Goal: Transaction & Acquisition: Obtain resource

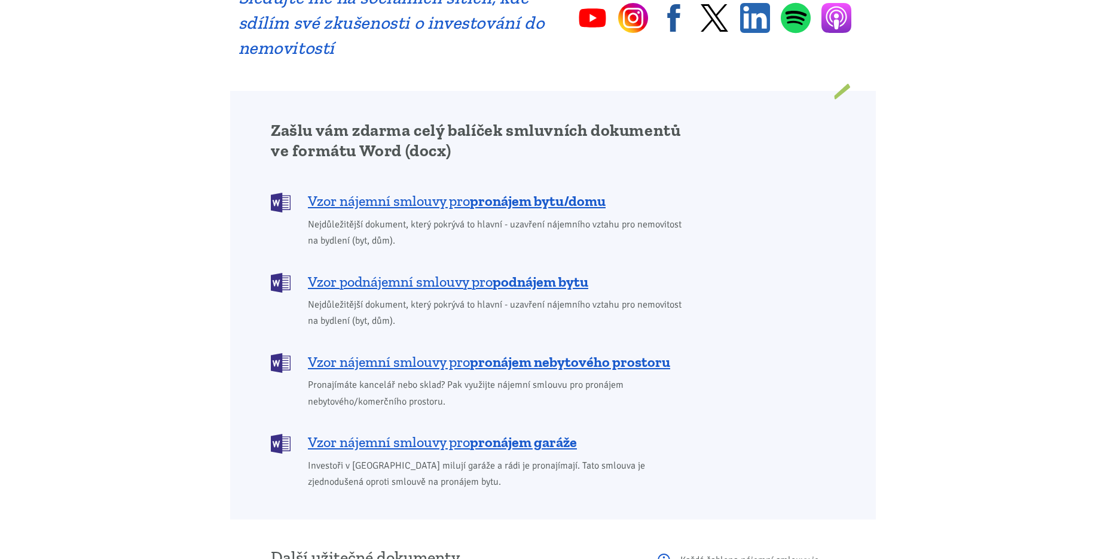
scroll to position [897, 0]
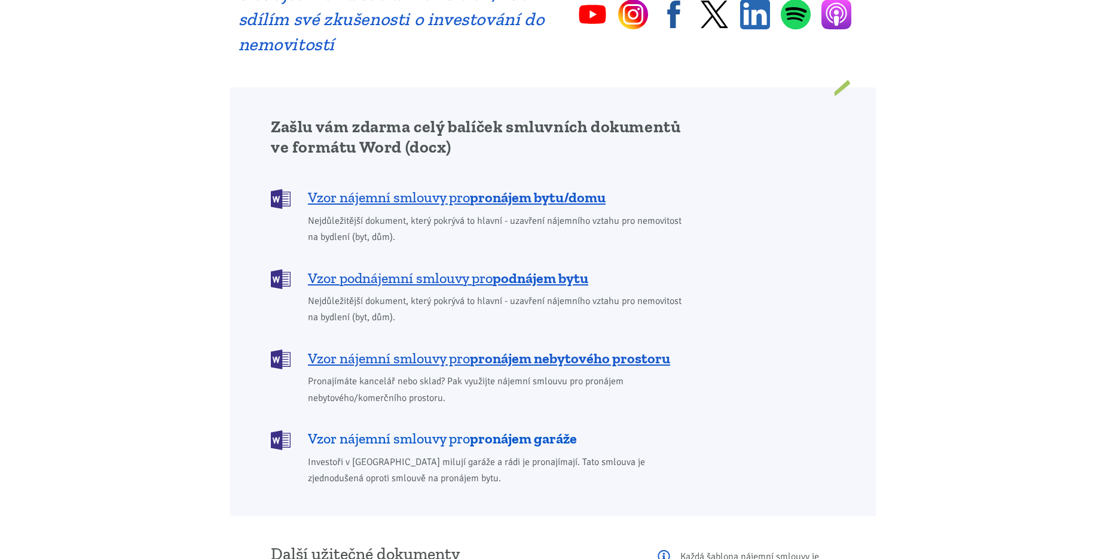
click at [445, 429] on span "Vzor nájemní smlouvy pro pronájem garáže" at bounding box center [442, 438] width 269 height 19
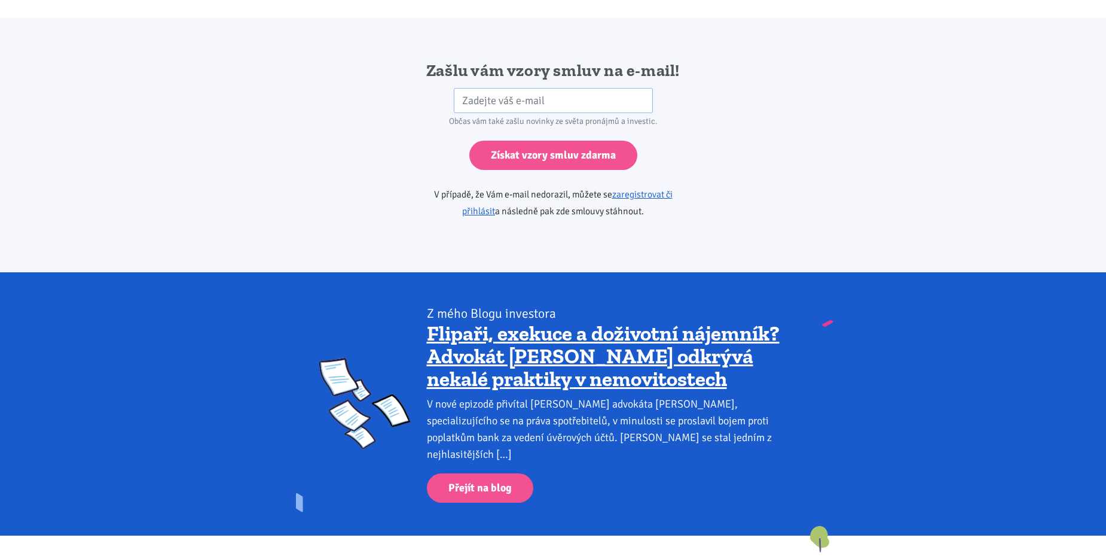
scroll to position [1997, 0]
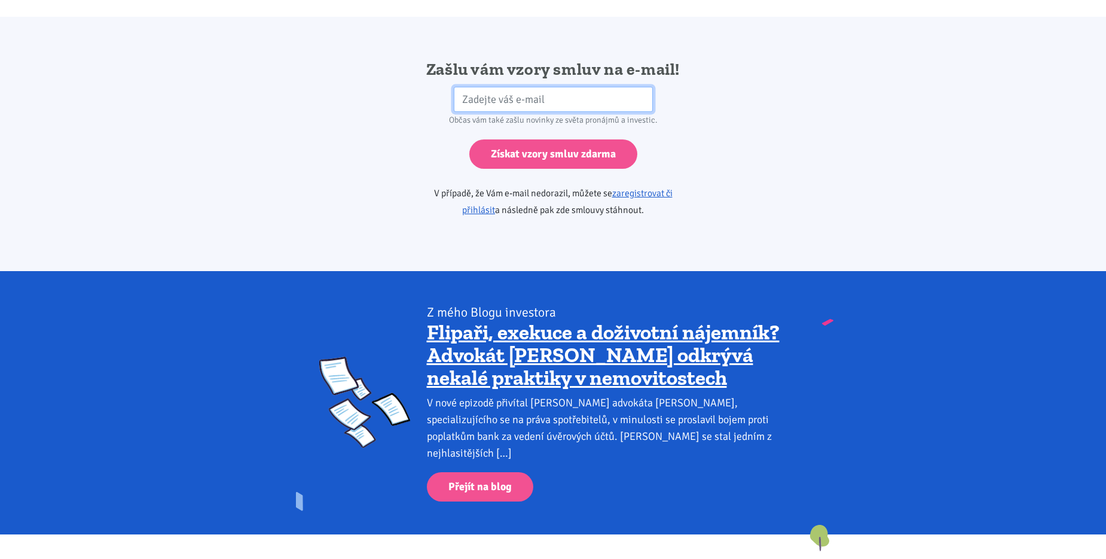
click at [490, 87] on input "email" at bounding box center [553, 100] width 199 height 26
type input "[EMAIL_ADDRESS][DOMAIN_NAME]"
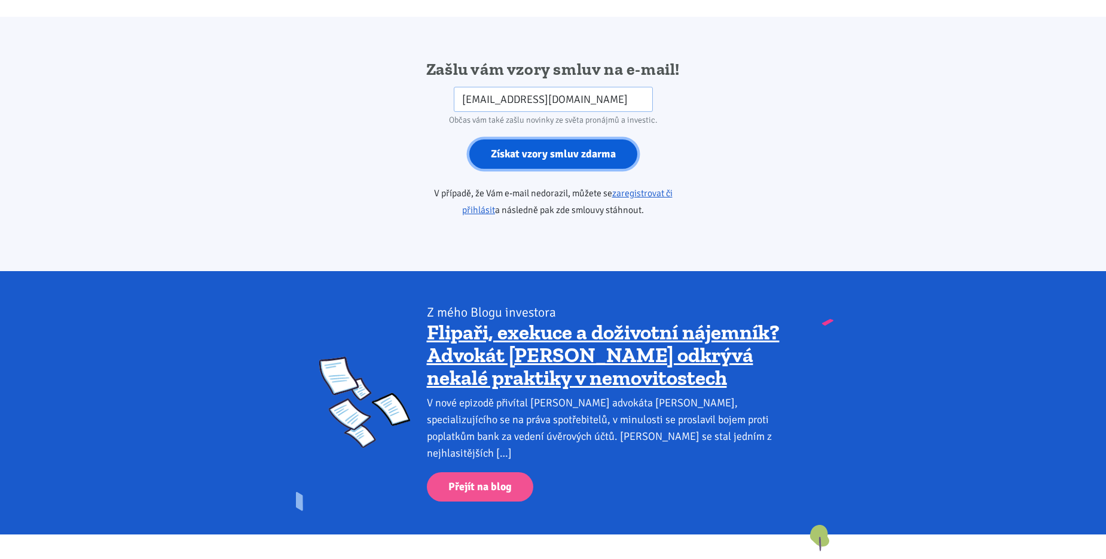
click at [533, 145] on input "Získat vzory smluv zdarma" at bounding box center [553, 153] width 168 height 29
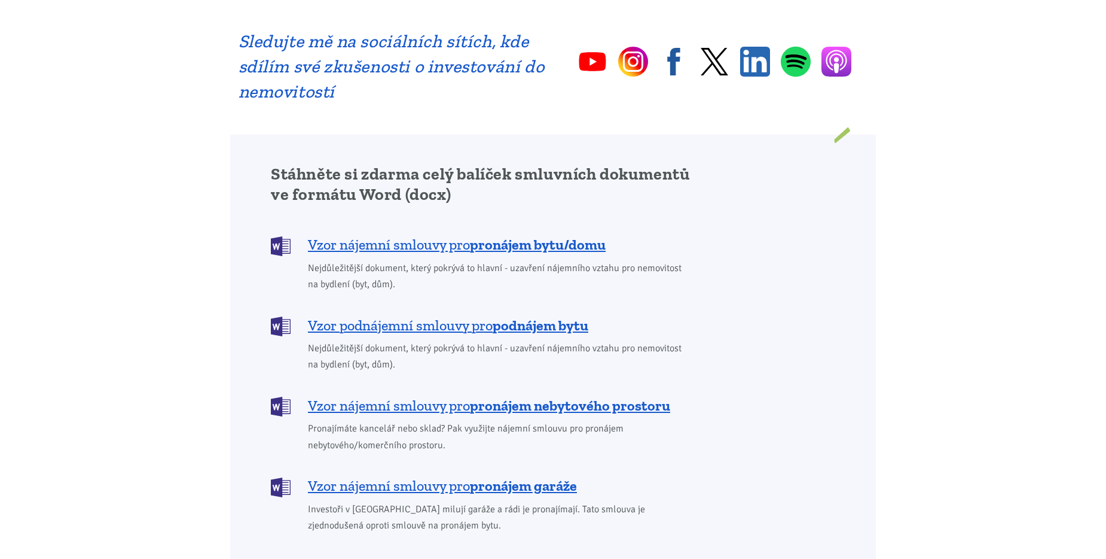
scroll to position [897, 0]
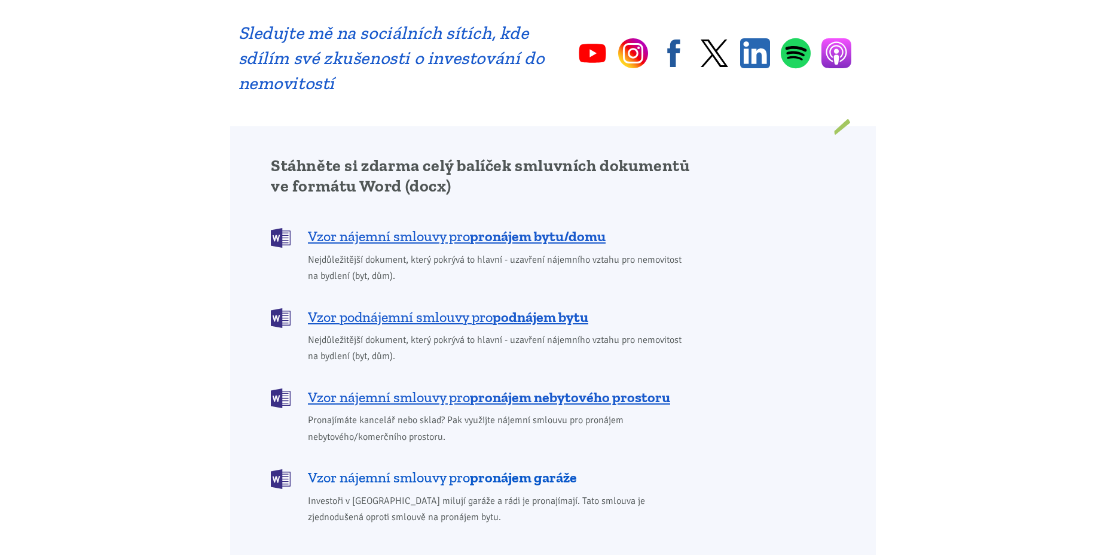
click at [452, 468] on span "Vzor nájemní smlouvy pro pronájem garáže" at bounding box center [442, 477] width 269 height 19
